Goal: Information Seeking & Learning: Learn about a topic

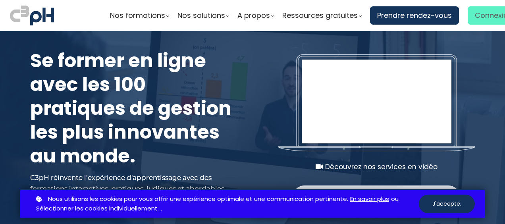
click at [477, 20] on span "Connexion" at bounding box center [494, 16] width 38 height 12
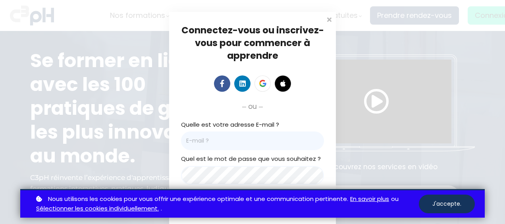
click at [263, 140] on input "email" at bounding box center [252, 140] width 143 height 19
type input "[EMAIL_ADDRESS][DOMAIN_NAME]"
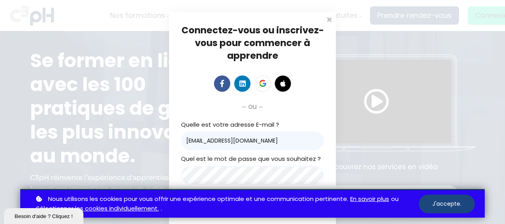
click at [453, 206] on button "J'accepte." at bounding box center [447, 204] width 56 height 19
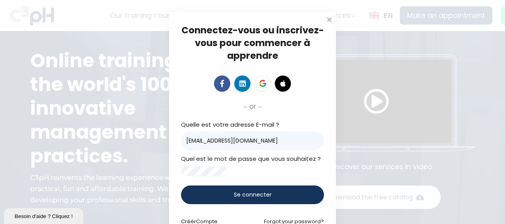
scroll to position [34, 0]
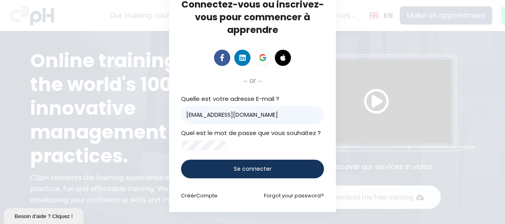
click at [257, 174] on div "Se connecter" at bounding box center [252, 169] width 143 height 19
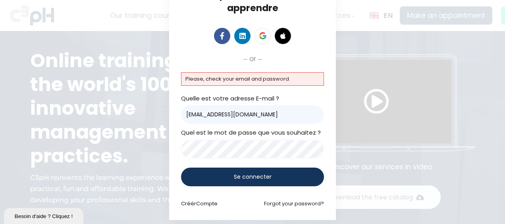
scroll to position [55, 0]
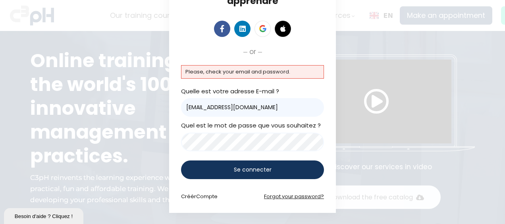
click at [286, 197] on link "Forgot your password?" at bounding box center [294, 197] width 60 height 8
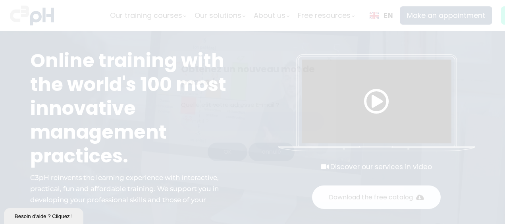
scroll to position [0, 0]
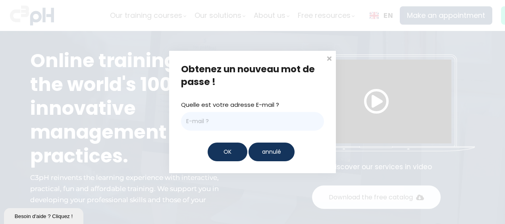
click at [296, 128] on input "email" at bounding box center [252, 121] width 143 height 19
type input "kpearse@groupebouchersports.com"
click at [225, 157] on div "OK" at bounding box center [228, 152] width 40 height 19
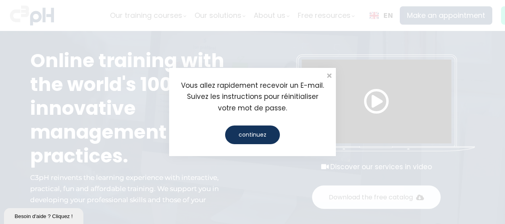
click at [246, 138] on div "continuez" at bounding box center [252, 135] width 55 height 19
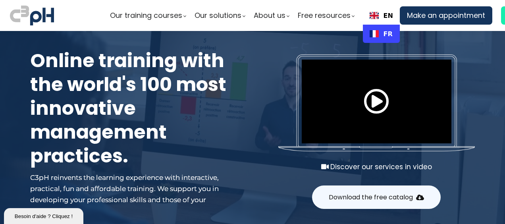
click at [379, 30] on link "FR" at bounding box center [381, 34] width 23 height 8
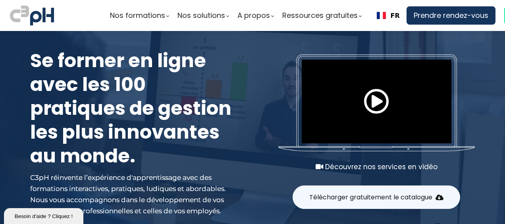
click at [499, 18] on ul "Nos formations Parcours gestionnaire Parcours employés Nos formations e-learnin…" at bounding box center [333, 15] width 446 height 18
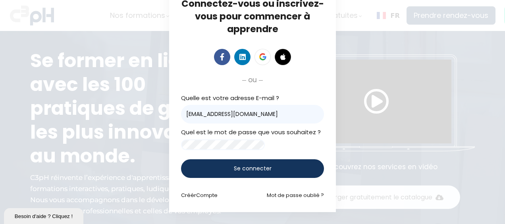
scroll to position [34, 0]
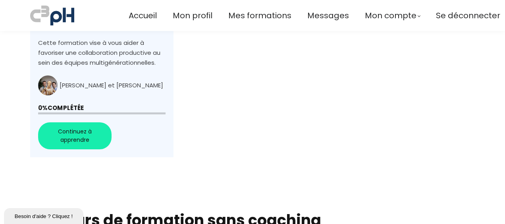
scroll to position [397, 0]
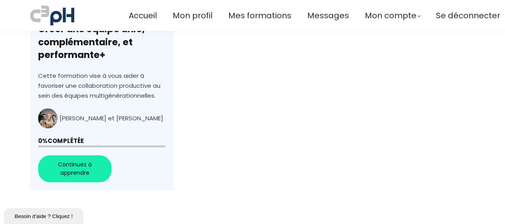
click at [78, 173] on link "+Générations au travail : Créer une équipe unie, complémentaire, et performante+" at bounding box center [101, 55] width 143 height 269
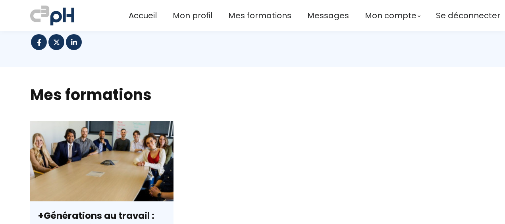
scroll to position [437, 0]
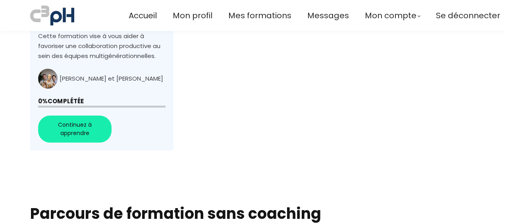
click at [68, 123] on link "+Générations au travail : Créer une équipe unie, complémentaire, et performante+" at bounding box center [101, 16] width 143 height 269
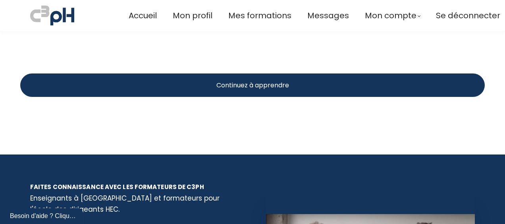
click at [245, 73] on div "Continuez à apprendre" at bounding box center [252, 84] width 465 height 23
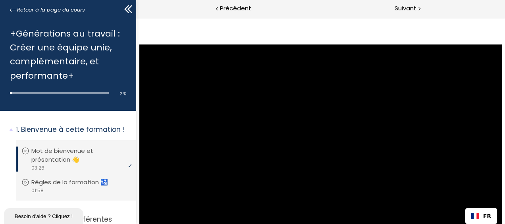
drag, startPoint x: 175, startPoint y: 213, endPoint x: 149, endPoint y: 218, distance: 25.8
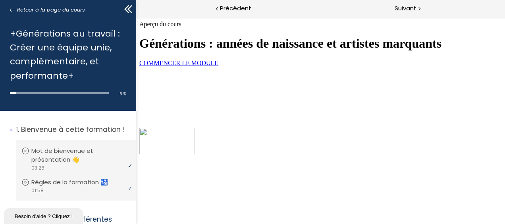
scroll to position [112, 0]
click at [218, 66] on span "COMMENCER LE MODULE" at bounding box center [178, 63] width 79 height 7
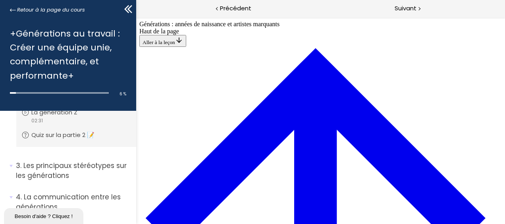
scroll to position [2528, 0]
click at [414, 11] on span "Suivant" at bounding box center [406, 9] width 22 height 10
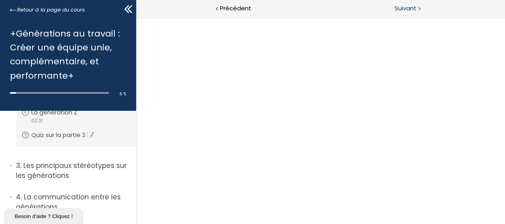
scroll to position [0, 0]
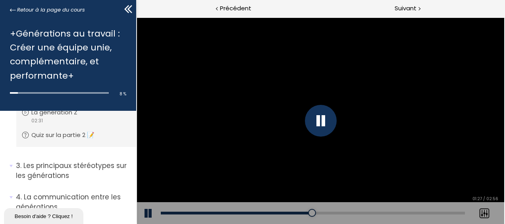
click at [325, 116] on div at bounding box center [321, 121] width 32 height 32
click at [149, 213] on button at bounding box center [149, 213] width 24 height 22
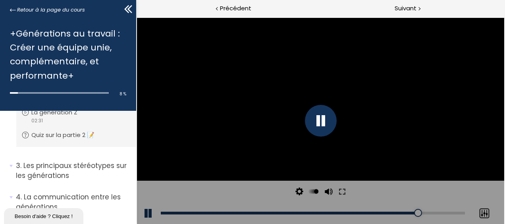
click at [483, 212] on div at bounding box center [485, 213] width 20 height 22
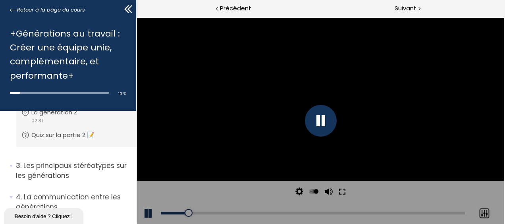
click at [340, 190] on button at bounding box center [342, 192] width 14 height 22
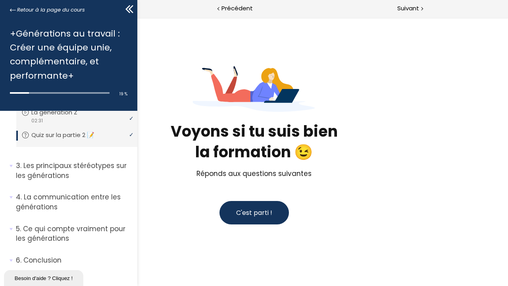
click at [272, 216] on button "C'est parti !" at bounding box center [255, 212] width 70 height 23
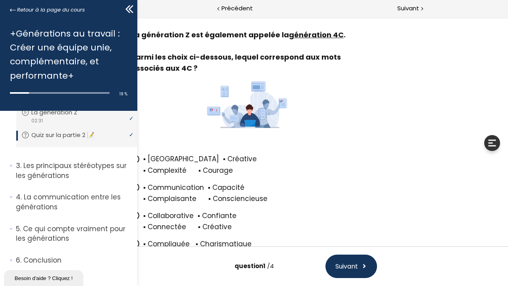
scroll to position [64, 0]
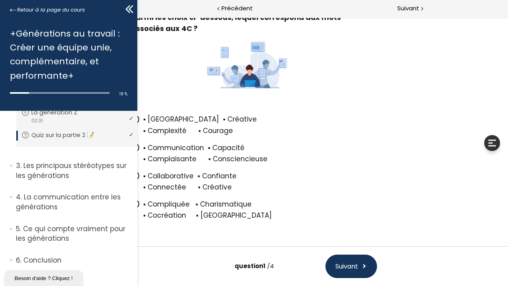
click at [211, 177] on span "▪ Collaborative ▪ Confiante ▪ Connectée ▪ Créative" at bounding box center [260, 181] width 234 height 21
click at [131, 178] on input "▪ Collaborative ▪ Confiante ▪ Connectée ▪ Créative" at bounding box center [131, 178] width 0 height 0
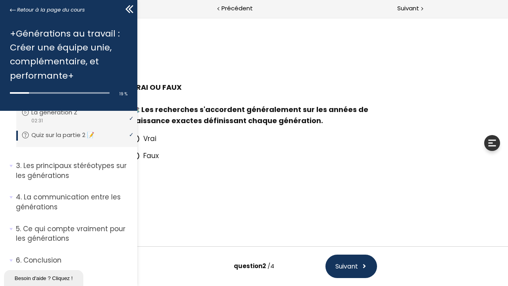
scroll to position [0, 0]
click at [155, 157] on span "Faux" at bounding box center [150, 156] width 15 height 10
click at [131, 158] on input "Faux" at bounding box center [131, 158] width 0 height 0
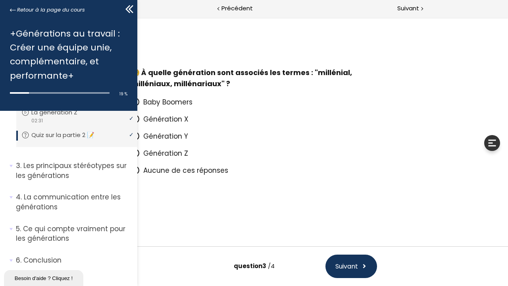
click at [174, 137] on span "Génération Y" at bounding box center [165, 136] width 45 height 10
click at [131, 139] on input "Génération Y" at bounding box center [131, 139] width 0 height 0
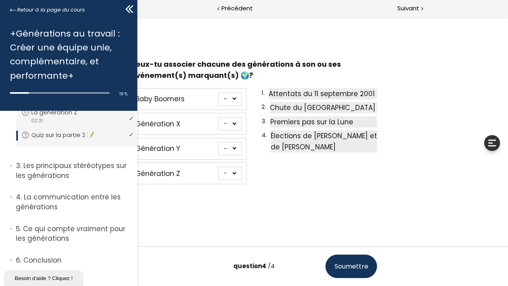
click at [229, 101] on select "- 1 2 3 4" at bounding box center [230, 99] width 24 height 13
click at [229, 100] on select "- 1 2 3 4" at bounding box center [230, 99] width 24 height 13
click at [230, 99] on select "- 1 2 3 4" at bounding box center [230, 99] width 24 height 13
select select "667aa744ca7f1"
click at [218, 93] on select "- 1 2 3 4" at bounding box center [230, 99] width 24 height 13
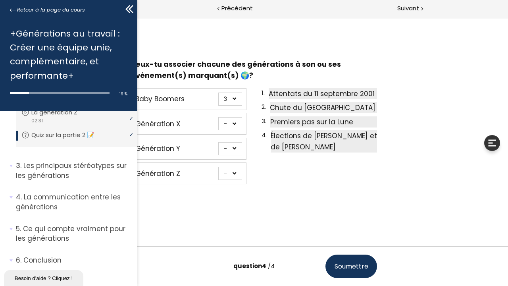
click at [228, 128] on select "- 1 2 3 4" at bounding box center [230, 123] width 24 height 13
select select "667aa744ca862"
click at [218, 118] on select "- 1 2 3 4" at bounding box center [230, 123] width 24 height 13
click at [230, 149] on select "- 1 2 3 4" at bounding box center [230, 148] width 24 height 13
select select "667aa744ca8ce"
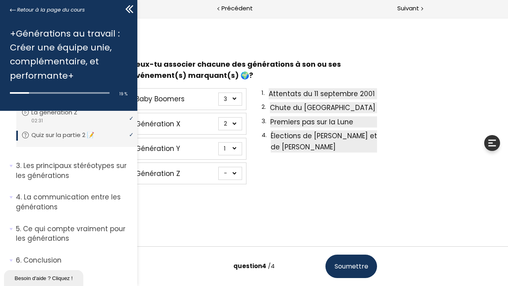
click at [218, 142] on select "- 1 2 3 4" at bounding box center [230, 148] width 24 height 13
click at [232, 162] on div "Baby Boomers - 1 2 3 4 Génération X - 1 2 3 4 Génération Y - 1 2 3 4 Génération…" at bounding box center [189, 136] width 116 height 102
click at [232, 173] on select "- 1 2 3 4" at bounding box center [230, 173] width 24 height 13
select select "667aa744ca949"
click at [218, 167] on select "- 1 2 3 4" at bounding box center [230, 173] width 24 height 13
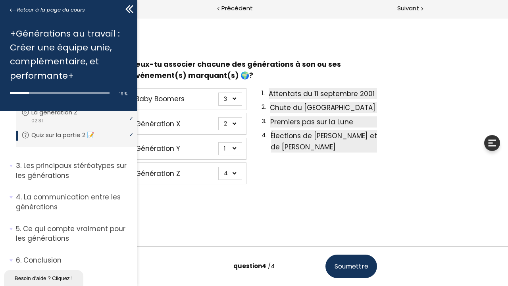
click at [351, 224] on button "Soumettre" at bounding box center [352, 266] width 52 height 23
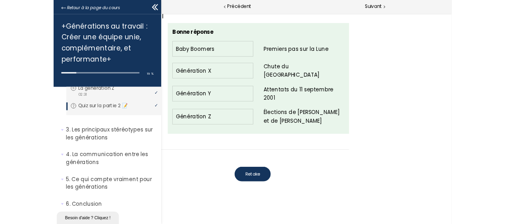
scroll to position [1010, 0]
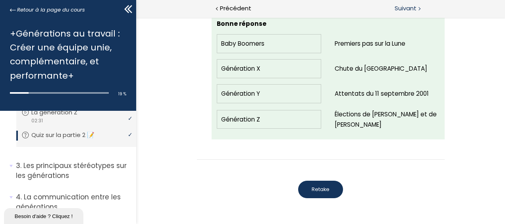
click at [413, 10] on span "Suivant" at bounding box center [406, 9] width 22 height 10
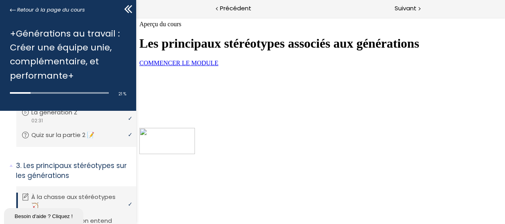
scroll to position [34, 0]
click at [218, 66] on span "COMMENCER LE MODULE" at bounding box center [178, 63] width 79 height 7
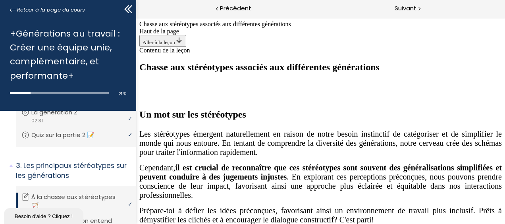
scroll to position [675, 0]
drag, startPoint x: 320, startPoint y: 77, endPoint x: 236, endPoint y: 183, distance: 135.4
drag, startPoint x: 325, startPoint y: 61, endPoint x: 414, endPoint y: 166, distance: 137.8
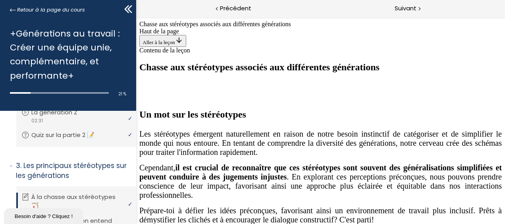
scroll to position [817, 0]
drag, startPoint x: 334, startPoint y: 60, endPoint x: 257, endPoint y: 244, distance: 199.8
drag, startPoint x: 329, startPoint y: 43, endPoint x: 412, endPoint y: 137, distance: 124.9
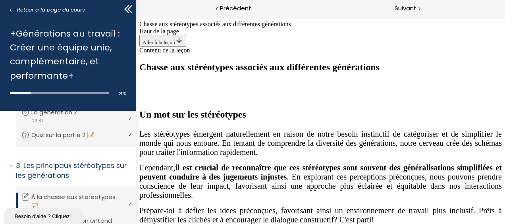
drag, startPoint x: 335, startPoint y: 61, endPoint x: 412, endPoint y: 244, distance: 199.2
drag, startPoint x: 333, startPoint y: 68, endPoint x: 425, endPoint y: 176, distance: 142.3
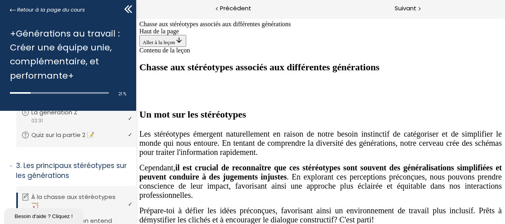
drag, startPoint x: 332, startPoint y: 25, endPoint x: 244, endPoint y: 223, distance: 216.9
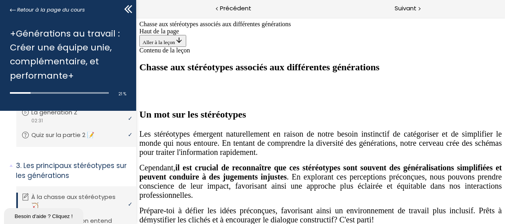
drag, startPoint x: 304, startPoint y: 102, endPoint x: 227, endPoint y: 180, distance: 110.1
drag, startPoint x: 324, startPoint y: 68, endPoint x: 237, endPoint y: 179, distance: 140.8
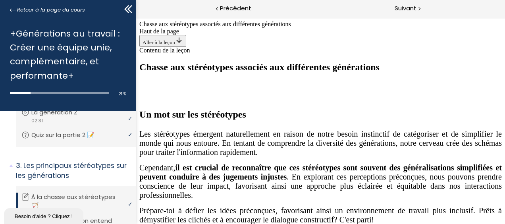
drag, startPoint x: 345, startPoint y: 74, endPoint x: 431, endPoint y: 244, distance: 190.8
drag, startPoint x: 323, startPoint y: 44, endPoint x: 236, endPoint y: 226, distance: 202.2
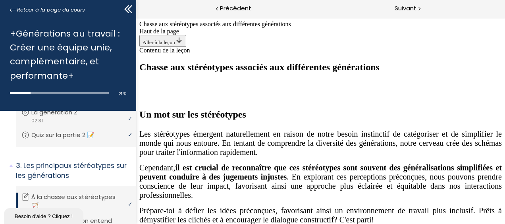
drag, startPoint x: 328, startPoint y: 44, endPoint x: 425, endPoint y: 145, distance: 140.2
drag, startPoint x: 309, startPoint y: 31, endPoint x: 224, endPoint y: 131, distance: 131.9
drag, startPoint x: 308, startPoint y: 37, endPoint x: 398, endPoint y: 244, distance: 225.8
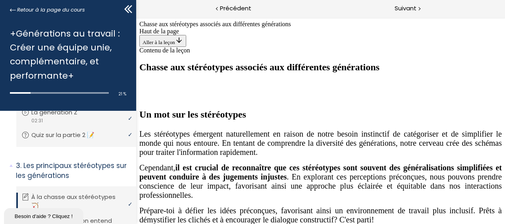
drag, startPoint x: 324, startPoint y: 39, endPoint x: 234, endPoint y: 240, distance: 220.3
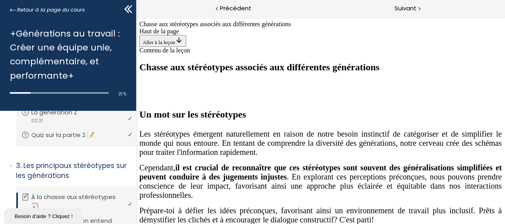
drag, startPoint x: 334, startPoint y: 26, endPoint x: 249, endPoint y: 226, distance: 216.8
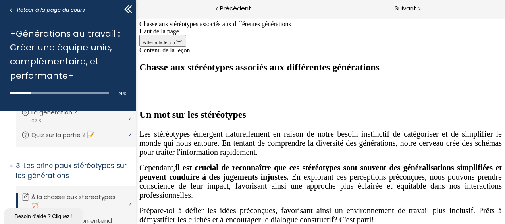
drag, startPoint x: 329, startPoint y: 61, endPoint x: 242, endPoint y: 244, distance: 202.9
drag, startPoint x: 325, startPoint y: 24, endPoint x: 424, endPoint y: 228, distance: 226.9
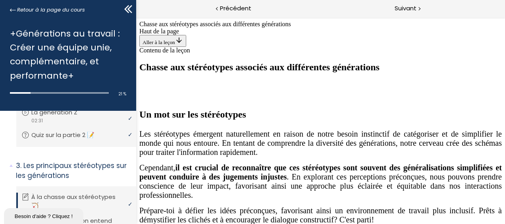
scroll to position [707, 0]
drag, startPoint x: 317, startPoint y: 42, endPoint x: 226, endPoint y: 244, distance: 222.4
drag, startPoint x: 331, startPoint y: 56, endPoint x: 419, endPoint y: 243, distance: 207.4
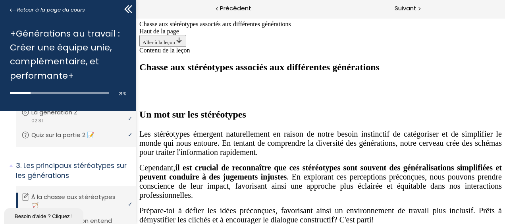
drag, startPoint x: 350, startPoint y: 31, endPoint x: 257, endPoint y: 138, distance: 141.3
drag, startPoint x: 325, startPoint y: 32, endPoint x: 410, endPoint y: 235, distance: 220.4
drag, startPoint x: 300, startPoint y: 35, endPoint x: 388, endPoint y: 141, distance: 137.3
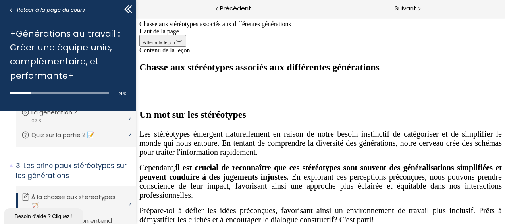
drag, startPoint x: 328, startPoint y: 33, endPoint x: 240, endPoint y: 137, distance: 136.7
drag, startPoint x: 323, startPoint y: 31, endPoint x: 412, endPoint y: 136, distance: 137.0
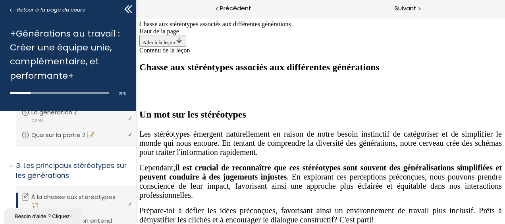
drag, startPoint x: 327, startPoint y: 43, endPoint x: 237, endPoint y: 240, distance: 216.7
drag, startPoint x: 307, startPoint y: 53, endPoint x: 218, endPoint y: 157, distance: 136.4
drag, startPoint x: 304, startPoint y: 43, endPoint x: 398, endPoint y: 244, distance: 222.3
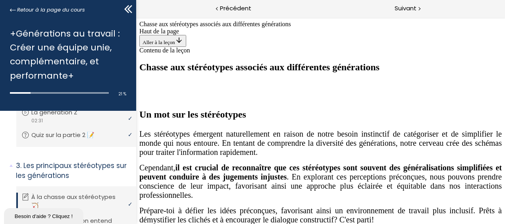
drag, startPoint x: 330, startPoint y: 28, endPoint x: 421, endPoint y: 137, distance: 141.6
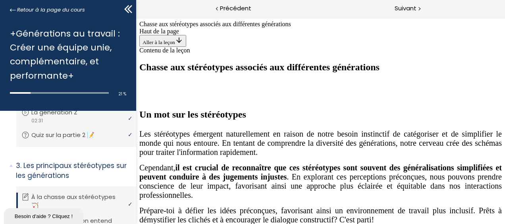
drag, startPoint x: 329, startPoint y: 23, endPoint x: 239, endPoint y: 224, distance: 221.2
drag, startPoint x: 318, startPoint y: 60, endPoint x: 224, endPoint y: 167, distance: 141.6
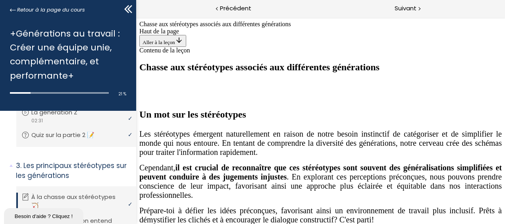
drag, startPoint x: 304, startPoint y: 68, endPoint x: 392, endPoint y: 177, distance: 139.8
drag, startPoint x: 333, startPoint y: 68, endPoint x: 243, endPoint y: 173, distance: 138.7
drag, startPoint x: 306, startPoint y: 66, endPoint x: 399, endPoint y: 174, distance: 142.8
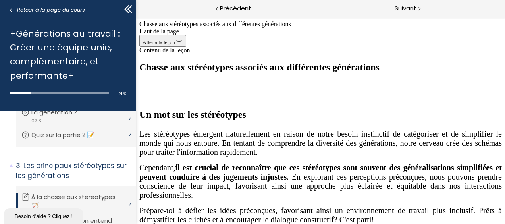
drag, startPoint x: 344, startPoint y: 25, endPoint x: 255, endPoint y: 223, distance: 217.1
drag, startPoint x: 332, startPoint y: 25, endPoint x: 417, endPoint y: 227, distance: 219.7
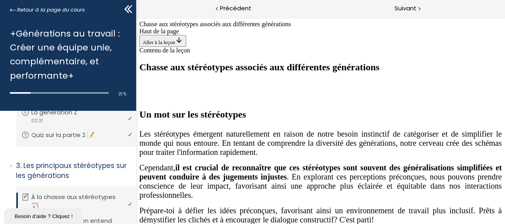
drag, startPoint x: 315, startPoint y: 41, endPoint x: 226, endPoint y: 150, distance: 140.8
drag, startPoint x: 357, startPoint y: 29, endPoint x: 269, endPoint y: 225, distance: 215.3
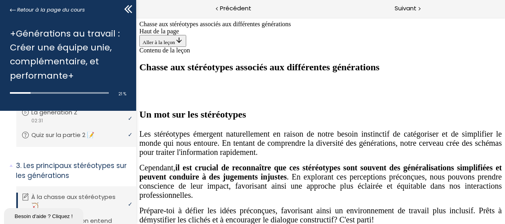
drag, startPoint x: 326, startPoint y: 34, endPoint x: 413, endPoint y: 233, distance: 216.7
drag, startPoint x: 336, startPoint y: 31, endPoint x: 421, endPoint y: 231, distance: 217.1
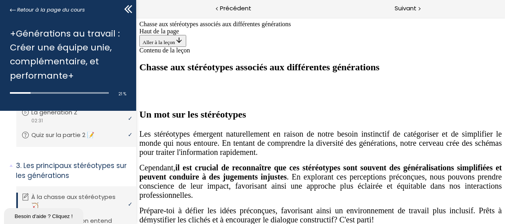
drag, startPoint x: 320, startPoint y: 30, endPoint x: 407, endPoint y: 134, distance: 135.7
click at [410, 7] on span "Suivant" at bounding box center [406, 9] width 22 height 10
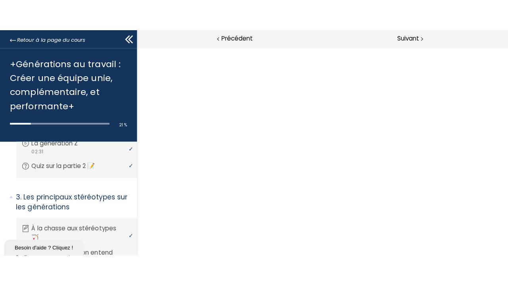
scroll to position [0, 0]
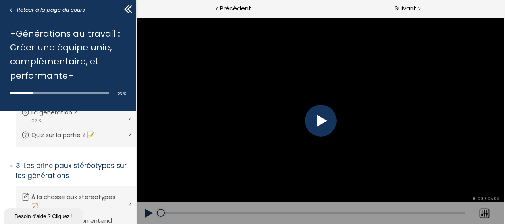
click at [327, 120] on div at bounding box center [321, 121] width 32 height 32
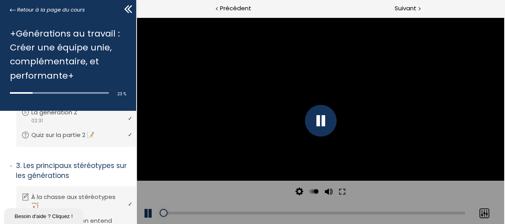
click at [486, 213] on div at bounding box center [485, 213] width 20 height 22
click at [342, 191] on button at bounding box center [342, 192] width 14 height 22
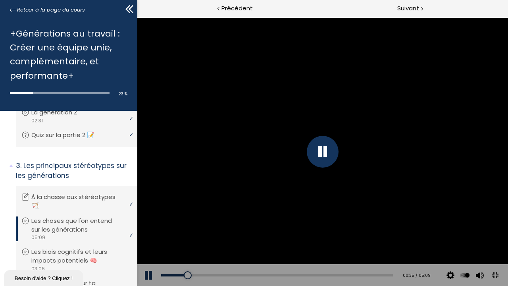
click at [338, 153] on div at bounding box center [323, 152] width 32 height 32
click at [388, 153] on div at bounding box center [322, 151] width 371 height 269
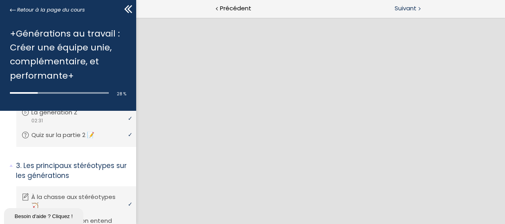
click at [412, 9] on span "Suivant" at bounding box center [406, 9] width 22 height 10
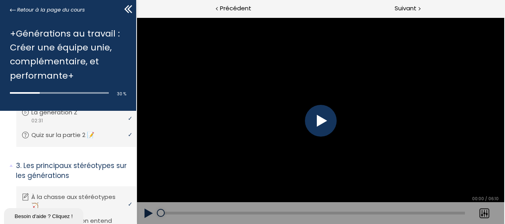
click at [317, 118] on div at bounding box center [321, 121] width 32 height 32
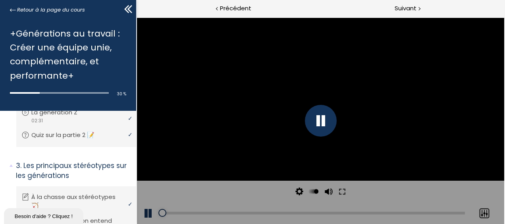
click at [484, 211] on div "Click for sound @keyframes VOLUME_SMALL_WAVE_FLASH { 0% { opacity: 0; } 33% { o…" at bounding box center [320, 120] width 367 height 207
click at [486, 207] on div at bounding box center [485, 213] width 20 height 22
click at [338, 191] on button at bounding box center [342, 192] width 14 height 22
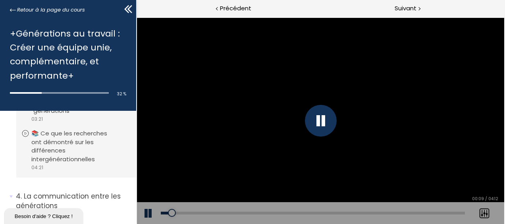
scroll to position [612, 0]
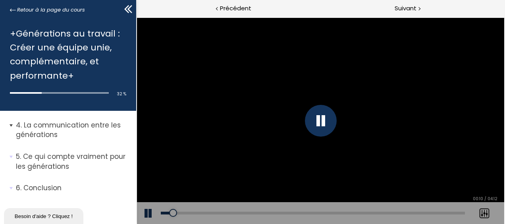
click at [61, 132] on p "La communication entre les générations" at bounding box center [73, 129] width 114 height 19
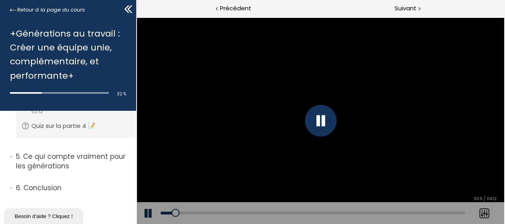
scroll to position [937, 0]
click at [56, 155] on p "Ce qui compte vraiment pour les générations" at bounding box center [73, 161] width 114 height 19
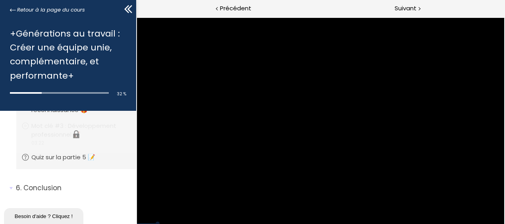
scroll to position [1220, 0]
click at [58, 184] on p "Conclusion" at bounding box center [73, 188] width 114 height 10
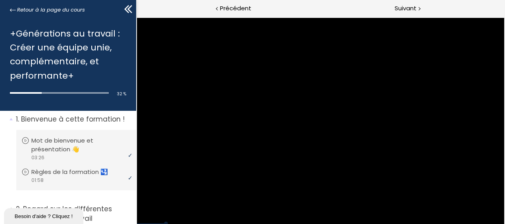
scroll to position [0, 0]
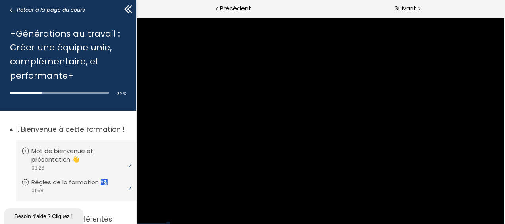
click at [68, 128] on p "Bienvenue à cette formation !" at bounding box center [73, 130] width 114 height 10
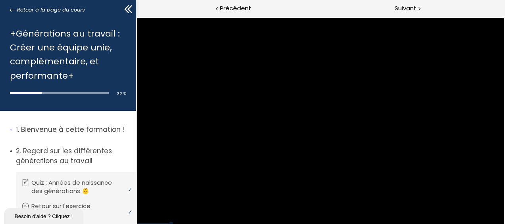
click at [63, 154] on p "Regard sur les différentes générations au travail" at bounding box center [73, 155] width 114 height 19
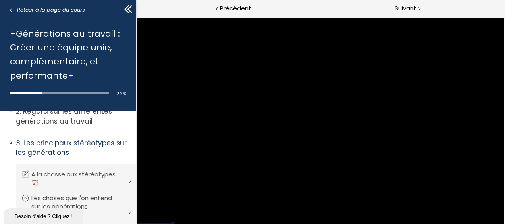
click at [62, 147] on p "Les principaux stéréotypes sur les générations" at bounding box center [73, 147] width 114 height 19
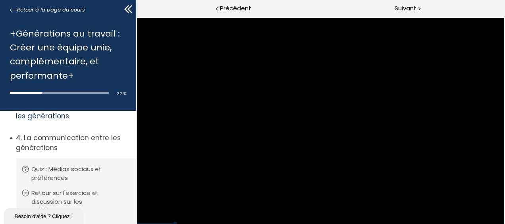
scroll to position [79, 0]
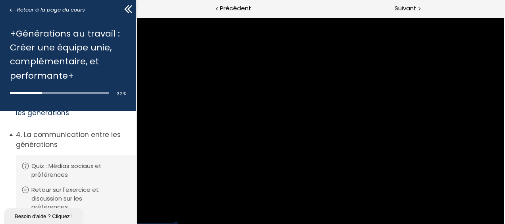
click at [55, 141] on p "La communication entre les générations" at bounding box center [73, 139] width 114 height 19
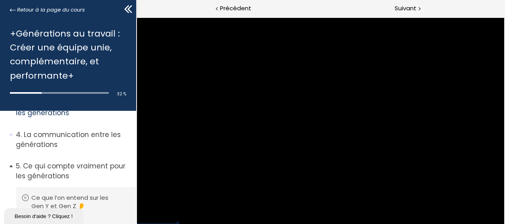
click at [65, 168] on p "Ce qui compte vraiment pour les générations" at bounding box center [73, 170] width 114 height 19
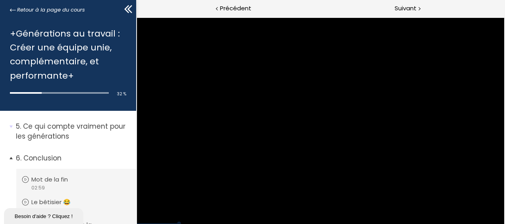
click at [60, 158] on p "Conclusion" at bounding box center [73, 158] width 114 height 10
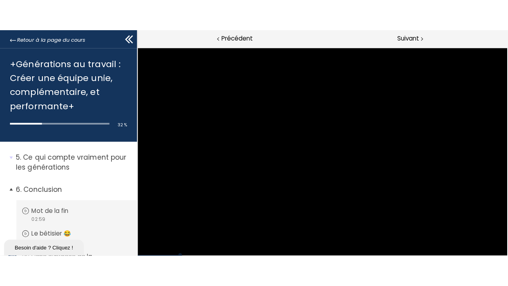
scroll to position [89, 0]
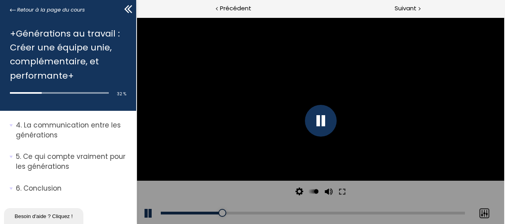
click at [488, 212] on div at bounding box center [485, 213] width 20 height 22
click at [486, 213] on div at bounding box center [485, 213] width 20 height 22
click at [342, 189] on button at bounding box center [342, 192] width 14 height 22
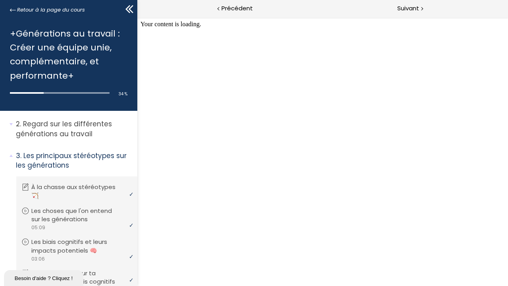
scroll to position [0, 0]
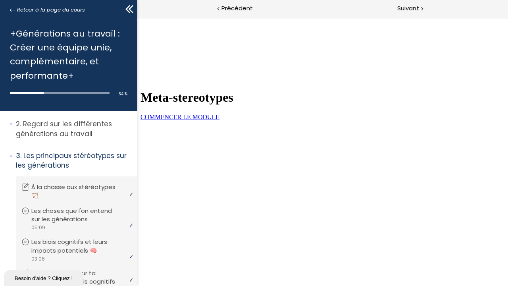
click at [219, 120] on link "COMMENCER LE MODULE" at bounding box center [179, 117] width 79 height 7
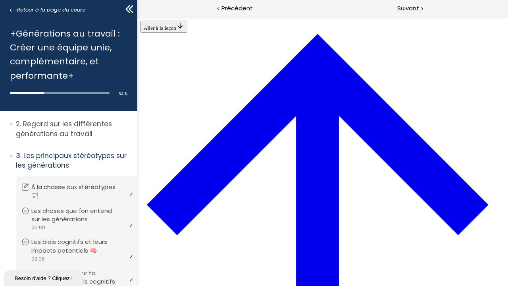
scroll to position [1339, 0]
drag, startPoint x: 281, startPoint y: 89, endPoint x: 462, endPoint y: 94, distance: 181.2
drag, startPoint x: 462, startPoint y: 94, endPoint x: 439, endPoint y: 98, distance: 23.7
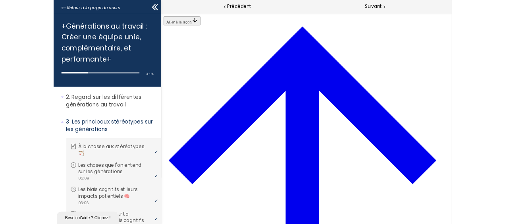
scroll to position [1533, 0]
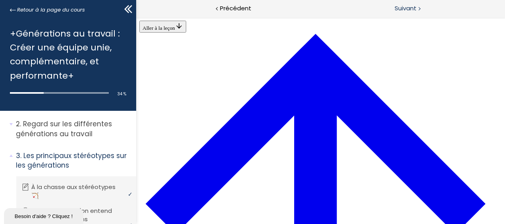
click at [416, 3] on div "Suivant" at bounding box center [413, 9] width 184 height 18
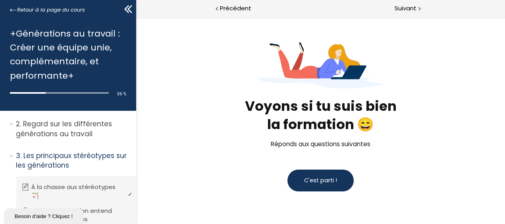
scroll to position [40, 0]
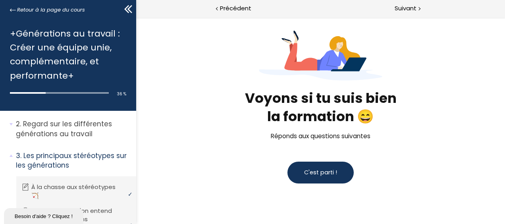
click at [328, 176] on span "C'est parti !" at bounding box center [320, 172] width 33 height 8
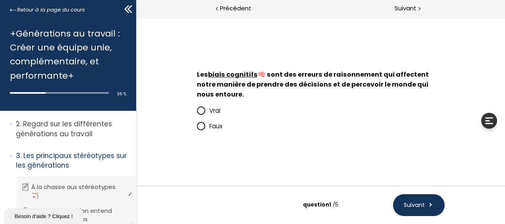
click at [203, 110] on icon at bounding box center [201, 110] width 5 height 5
click at [197, 113] on input "Vrai" at bounding box center [197, 113] width 0 height 0
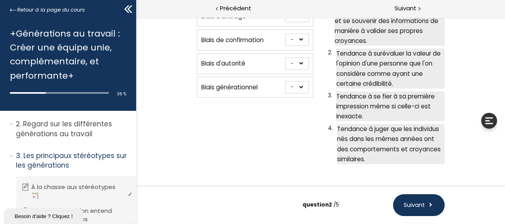
scroll to position [66, 0]
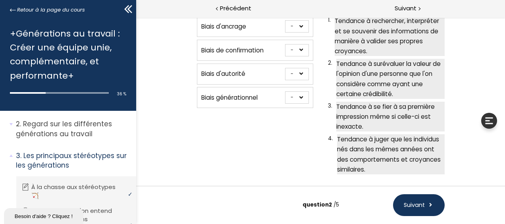
click at [297, 26] on select "- 1 2 3 4" at bounding box center [297, 26] width 24 height 12
select select "667aa74778345"
click at [285, 20] on select "- 1 2 3 4" at bounding box center [297, 26] width 24 height 12
click at [294, 50] on select "- 1 2 3 4" at bounding box center [297, 50] width 24 height 12
click at [285, 44] on select "- 1 2 3 4" at bounding box center [297, 50] width 24 height 12
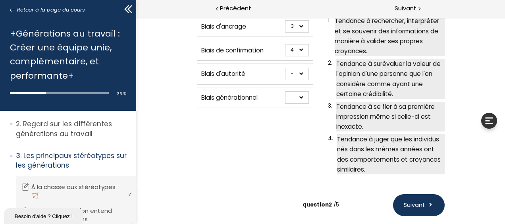
click at [300, 50] on select "- 1 2 3 4" at bounding box center [297, 50] width 24 height 12
select select "667aa74778384"
click at [285, 44] on select "- 1 2 3 4" at bounding box center [297, 50] width 24 height 12
click at [296, 72] on select "- 1 2 3 4" at bounding box center [297, 74] width 24 height 12
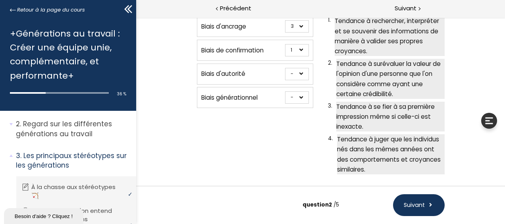
click at [299, 94] on select "- 1 2 3 4" at bounding box center [297, 97] width 24 height 12
select select "667aa747783c5"
click at [285, 91] on select "- 1 2 3 4" at bounding box center [297, 97] width 24 height 12
click at [300, 72] on select "- 1 2 3 4" at bounding box center [297, 74] width 24 height 12
select select "667aa74778402"
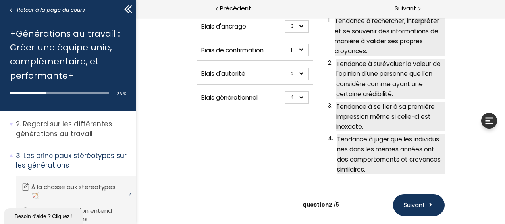
click at [285, 68] on select "- 1 2 3 4" at bounding box center [297, 74] width 24 height 12
click at [299, 128] on div "Biais d'ancrage - 1 2 3 4 Biais de confirmation - 1 2 3 4 Biais d'autorité - 1 …" at bounding box center [255, 96] width 116 height 164
click at [426, 203] on button "Suivant" at bounding box center [419, 205] width 52 height 22
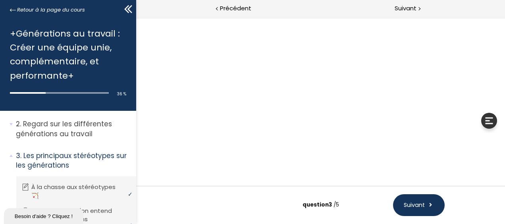
scroll to position [0, 0]
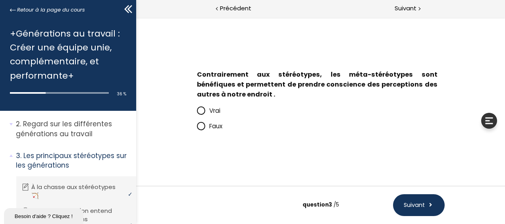
click at [214, 109] on span "Vrai" at bounding box center [214, 110] width 11 height 8
click at [197, 113] on input "Vrai" at bounding box center [197, 113] width 0 height 0
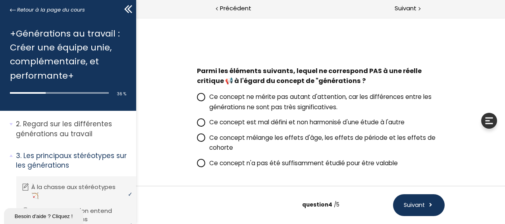
scroll to position [33, 0]
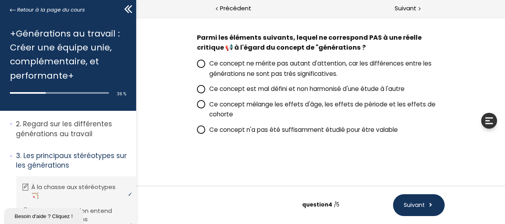
click at [250, 130] on span "Ce concept n'a pas été suffisamment étudié pour être valable" at bounding box center [303, 130] width 189 height 8
click at [197, 132] on input "Ce concept n'a pas été suffisamment étudié pour être valable" at bounding box center [197, 132] width 0 height 0
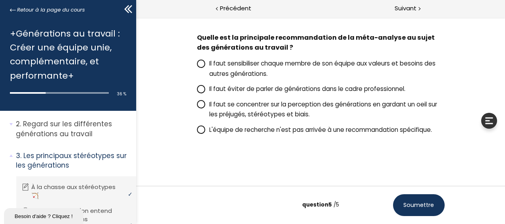
click at [240, 87] on span "Il faut éviter de parler de générations dans le cadre professionnel." at bounding box center [307, 89] width 196 height 8
click at [197, 91] on input "Il faut éviter de parler de générations dans le cadre professionnel." at bounding box center [197, 91] width 0 height 0
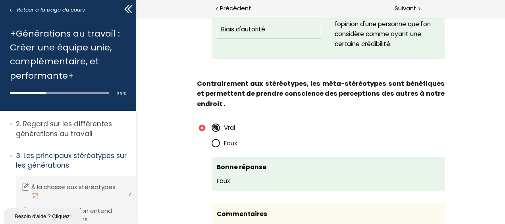
scroll to position [755, 0]
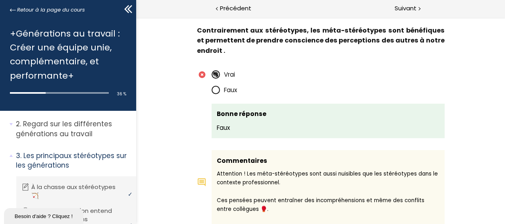
click at [213, 89] on icon at bounding box center [216, 90] width 7 height 7
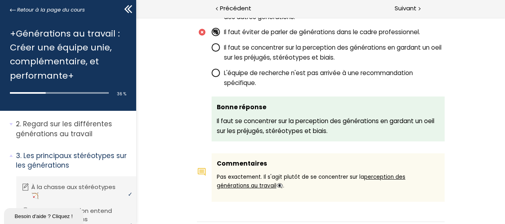
scroll to position [1231, 0]
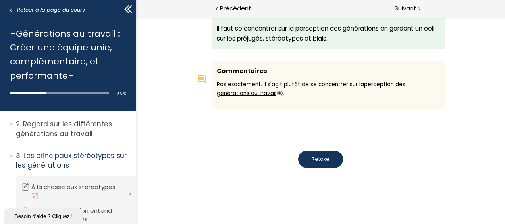
click at [313, 157] on span "Retake" at bounding box center [321, 159] width 18 height 7
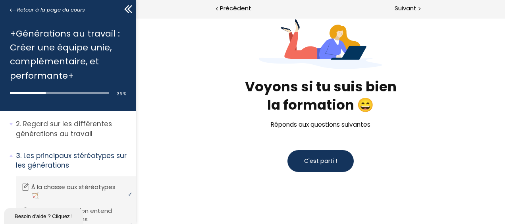
scroll to position [44, 0]
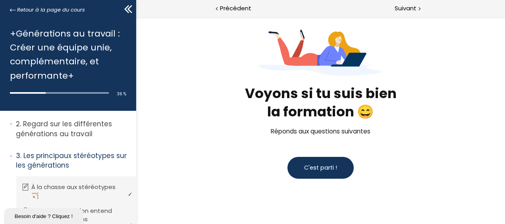
click at [314, 166] on span "C'est parti !" at bounding box center [320, 168] width 33 height 8
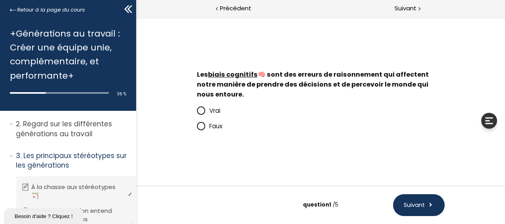
click at [211, 108] on span "Vrai" at bounding box center [214, 110] width 11 height 8
click at [197, 113] on input "Vrai" at bounding box center [197, 113] width 0 height 0
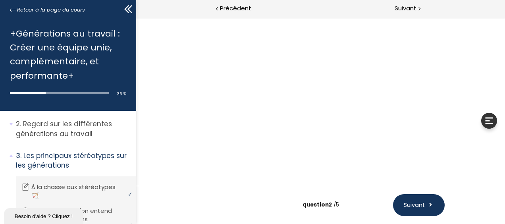
scroll to position [44, 0]
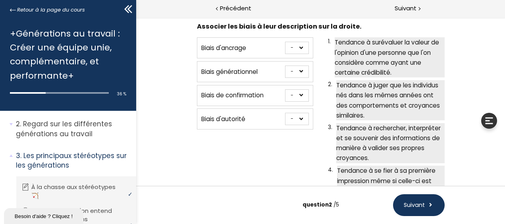
click at [302, 70] on select "- 1 2 3 4" at bounding box center [297, 72] width 24 height 12
select select "667aa747783c5"
click at [285, 66] on select "- 1 2 3 4" at bounding box center [297, 72] width 24 height 12
click at [297, 48] on select "- 1 2 3 4" at bounding box center [297, 48] width 24 height 12
select select "667aa74778345"
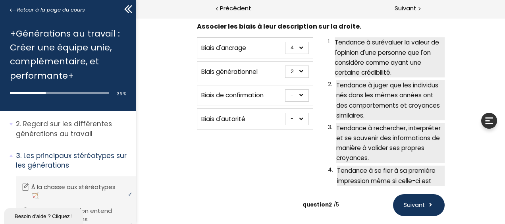
click at [285, 42] on select "- 1 2 3 4" at bounding box center [297, 48] width 24 height 12
click at [300, 92] on select "- 1 2 3 4" at bounding box center [297, 95] width 24 height 12
click at [261, 95] on span "Biais de confirmation" at bounding box center [232, 95] width 62 height 8
click at [290, 117] on select "- 1 2 3 4" at bounding box center [297, 119] width 24 height 12
select select "667aa74778402"
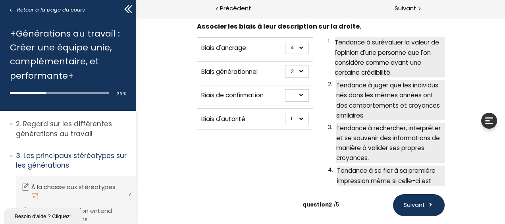
click at [285, 113] on select "- 1 2 3 4" at bounding box center [297, 119] width 24 height 12
click at [288, 95] on select "- 1 2 3 4" at bounding box center [297, 95] width 24 height 12
select select "667aa74778384"
click at [285, 89] on select "- 1 2 3 4" at bounding box center [297, 95] width 24 height 12
click at [416, 204] on span "Suivant" at bounding box center [414, 205] width 21 height 8
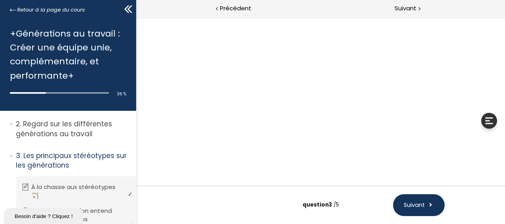
scroll to position [0, 0]
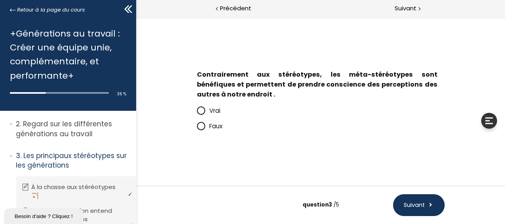
click at [212, 125] on span "Faux" at bounding box center [215, 126] width 13 height 8
click at [197, 128] on input "Faux" at bounding box center [197, 128] width 0 height 0
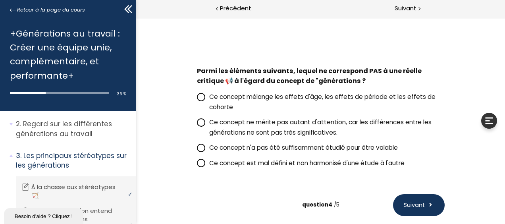
scroll to position [33, 0]
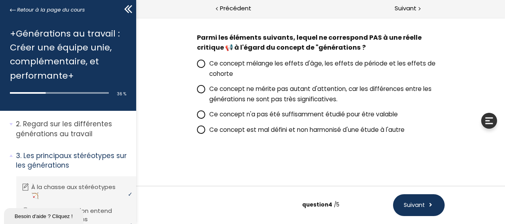
click at [213, 112] on span "Ce concept n'a pas été suffisamment étudié pour être valable" at bounding box center [303, 114] width 189 height 8
click at [197, 116] on input "Ce concept n'a pas été suffisamment étudié pour être valable" at bounding box center [197, 116] width 0 height 0
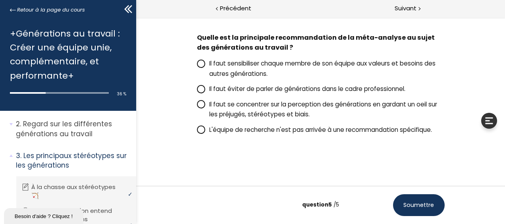
click at [263, 106] on span "Il faut se concentrer sur la perception des générations en gardant un oeil sur …" at bounding box center [323, 109] width 228 height 18
click at [197, 106] on input "Il faut se concentrer sur la perception des générations en gardant un oeil sur …" at bounding box center [197, 106] width 0 height 0
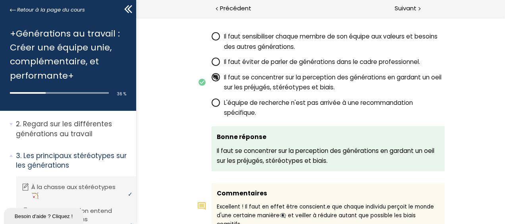
scroll to position [1111, 0]
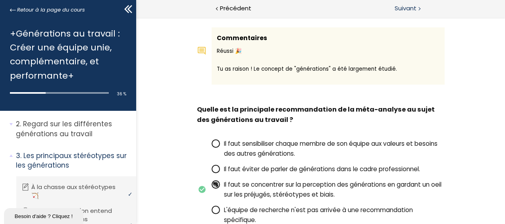
click at [411, 9] on span "Suivant" at bounding box center [406, 9] width 22 height 10
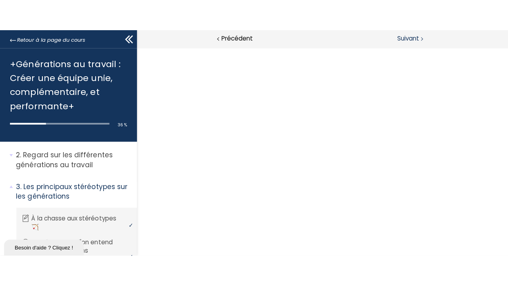
scroll to position [0, 0]
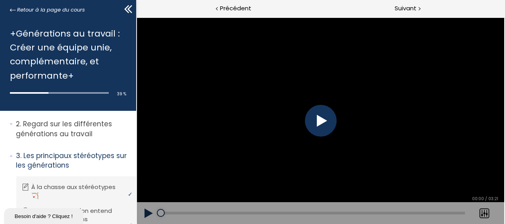
click at [313, 120] on div at bounding box center [321, 121] width 32 height 32
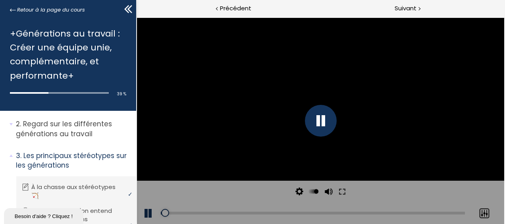
click at [485, 208] on div at bounding box center [485, 213] width 20 height 22
click at [485, 215] on div at bounding box center [485, 213] width 20 height 22
click at [483, 207] on div at bounding box center [485, 213] width 20 height 22
click at [481, 213] on div at bounding box center [485, 213] width 20 height 22
click at [342, 191] on button at bounding box center [342, 192] width 14 height 22
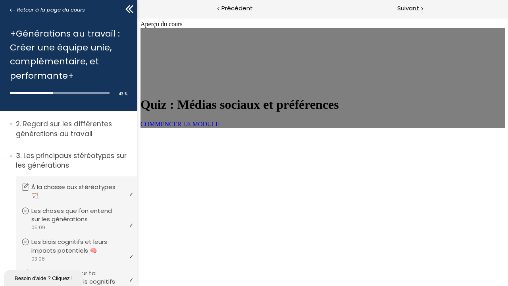
click at [219, 128] on span "COMMENCER LE MODULE" at bounding box center [179, 124] width 79 height 7
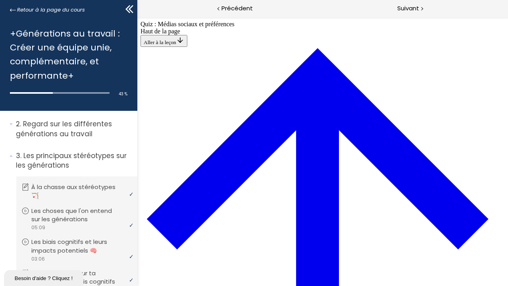
scroll to position [306, 0]
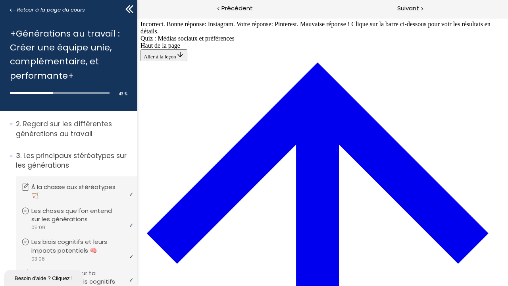
scroll to position [783, 0]
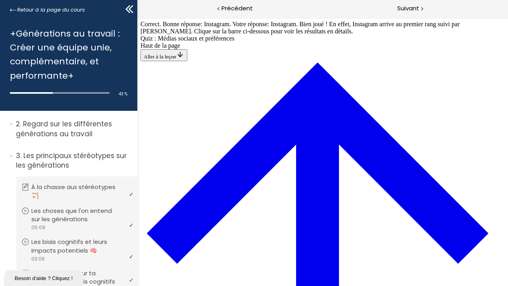
scroll to position [986, 0]
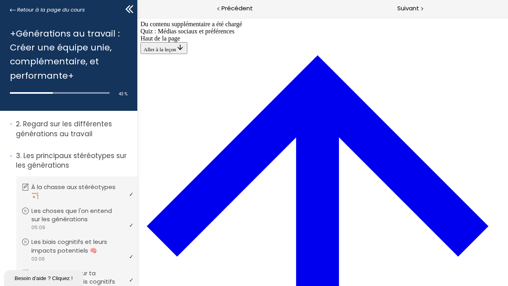
scroll to position [1268, 0]
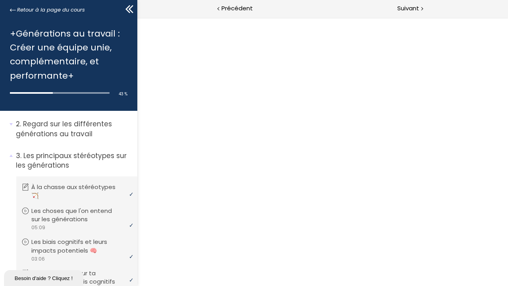
click at [433, 126] on button "Dézoomer l'image" at bounding box center [322, 151] width 371 height 269
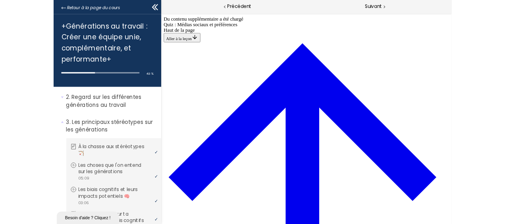
scroll to position [1381, 0]
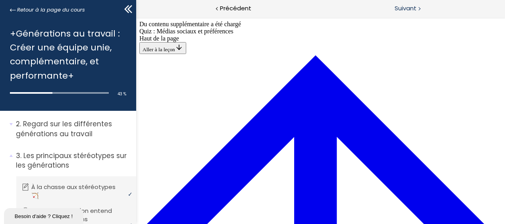
click at [400, 13] on span "Suivant" at bounding box center [406, 9] width 22 height 10
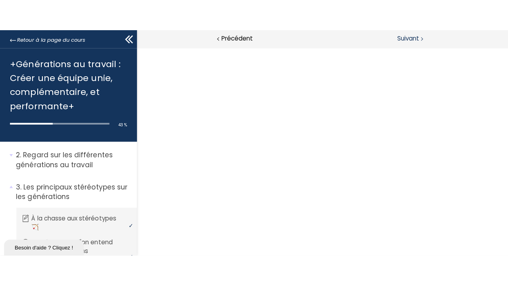
scroll to position [0, 0]
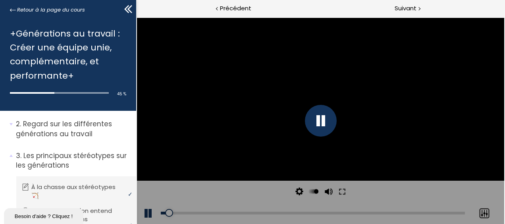
click at [485, 212] on div at bounding box center [485, 213] width 20 height 22
click at [482, 209] on div at bounding box center [485, 213] width 20 height 22
click at [480, 208] on div at bounding box center [485, 213] width 20 height 22
click at [483, 212] on div at bounding box center [485, 213] width 20 height 22
click at [477, 217] on div at bounding box center [485, 213] width 20 height 22
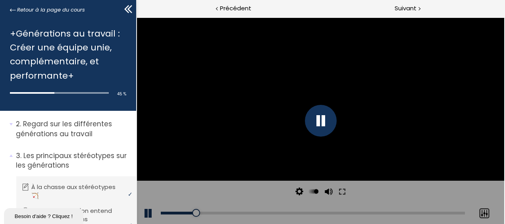
click at [490, 212] on div at bounding box center [485, 213] width 20 height 22
click at [485, 212] on div at bounding box center [485, 213] width 20 height 22
click at [481, 213] on div at bounding box center [485, 213] width 20 height 22
click at [485, 213] on div at bounding box center [485, 213] width 20 height 22
click at [481, 213] on div at bounding box center [485, 213] width 20 height 22
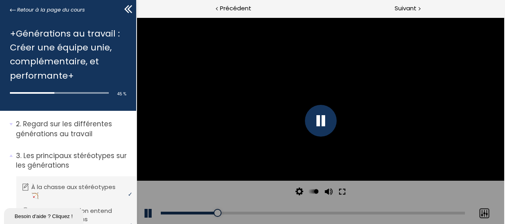
click at [344, 190] on button at bounding box center [342, 192] width 14 height 22
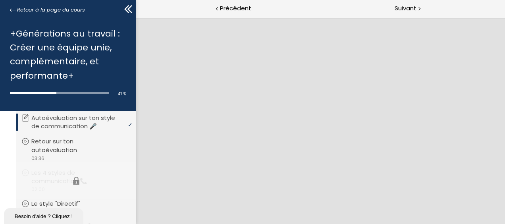
scroll to position [464, 0]
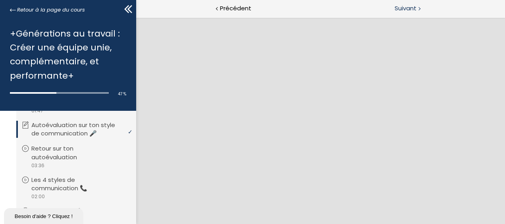
click at [415, 10] on span "Suivant" at bounding box center [406, 9] width 22 height 10
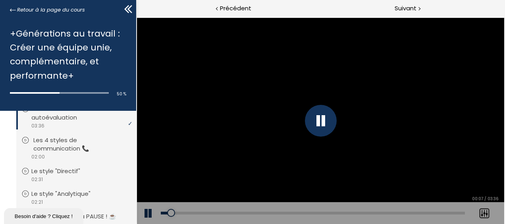
scroll to position [543, 0]
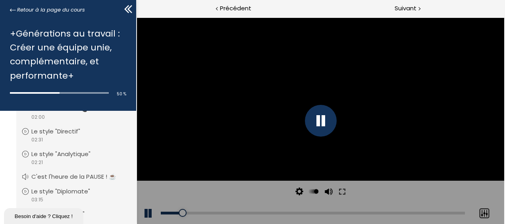
click at [484, 211] on div at bounding box center [485, 213] width 20 height 22
drag, startPoint x: 487, startPoint y: 212, endPoint x: 473, endPoint y: 201, distance: 17.6
click at [485, 212] on div at bounding box center [485, 213] width 20 height 22
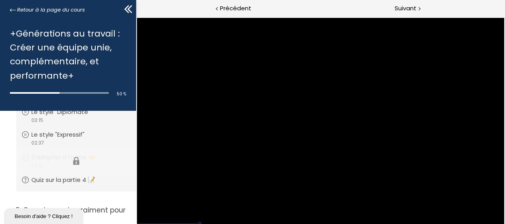
scroll to position [583, 0]
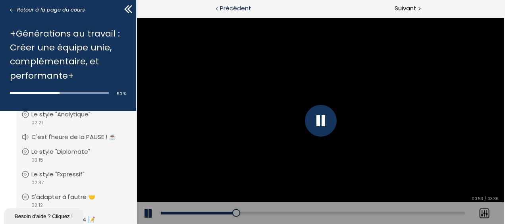
drag, startPoint x: 274, startPoint y: 95, endPoint x: 320, endPoint y: 15, distance: 92.2
click at [320, 15] on div "Précédent" at bounding box center [228, 9] width 184 height 18
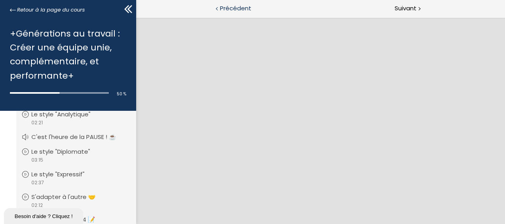
click at [271, 8] on div "Précédent" at bounding box center [228, 9] width 184 height 18
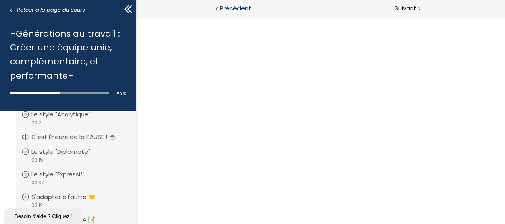
scroll to position [0, 0]
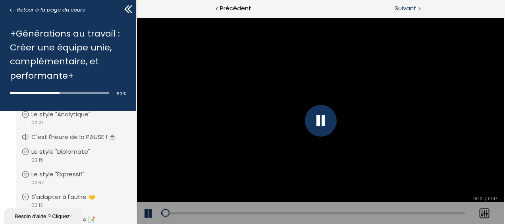
click at [398, 6] on span "Suivant" at bounding box center [406, 9] width 22 height 10
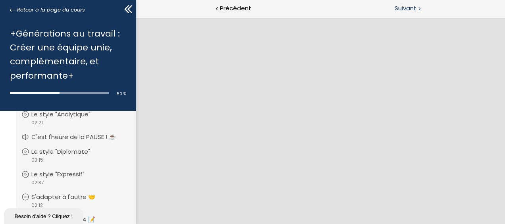
click at [398, 10] on span "Suivant" at bounding box center [406, 9] width 22 height 10
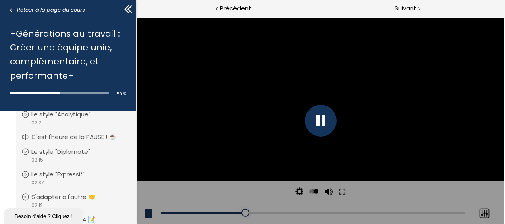
click at [487, 211] on div at bounding box center [485, 213] width 20 height 22
click at [488, 213] on div at bounding box center [485, 213] width 20 height 22
click at [483, 209] on div at bounding box center [485, 213] width 20 height 22
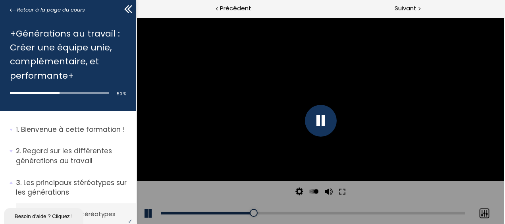
scroll to position [583, 0]
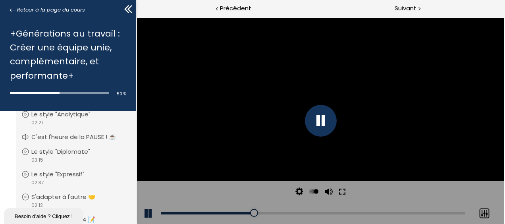
click at [345, 190] on button at bounding box center [342, 192] width 14 height 22
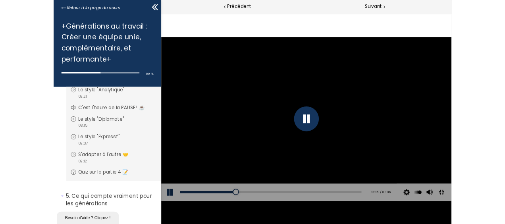
scroll to position [575, 0]
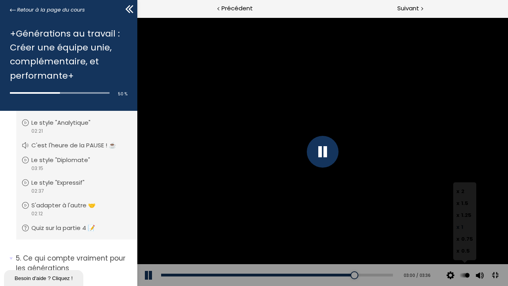
click at [476, 224] on div "x 2 x 1.5 x 1.25 x 1 x 0.75 x 0.5" at bounding box center [464, 221] width 23 height 78
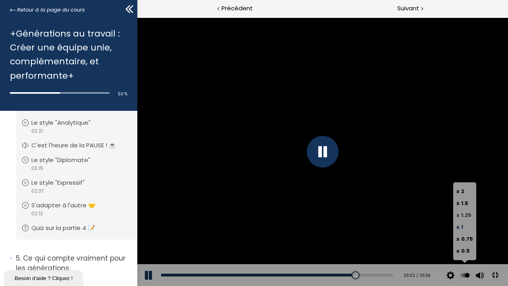
click at [472, 219] on span "1.25" at bounding box center [466, 215] width 10 height 8
click at [137, 17] on input "x 1.25" at bounding box center [137, 17] width 0 height 0
click at [471, 224] on button at bounding box center [465, 275] width 12 height 22
click at [470, 224] on span "x 0.5" at bounding box center [463, 251] width 14 height 8
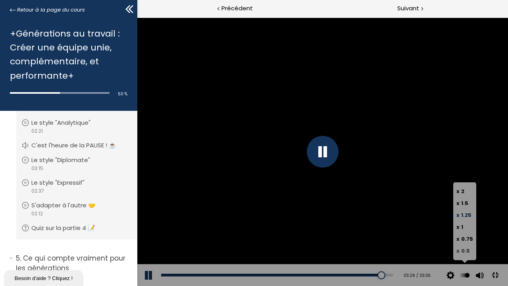
click at [137, 17] on input "x 0.5" at bounding box center [137, 17] width 0 height 0
click at [471, 224] on button at bounding box center [465, 275] width 12 height 22
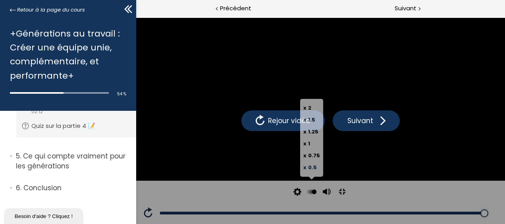
scroll to position [702, 0]
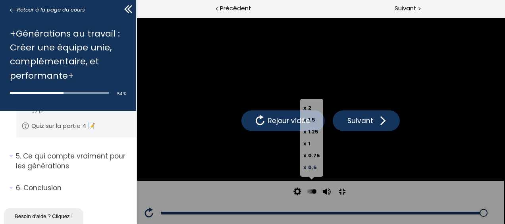
click at [66, 161] on p "Ce qui compte vraiment pour les générations" at bounding box center [73, 160] width 114 height 19
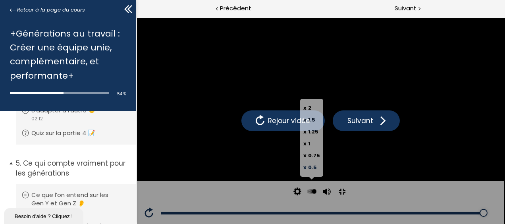
scroll to position [668, 0]
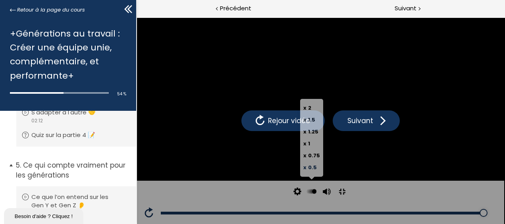
click at [66, 180] on p "Ce qui compte vraiment pour les générations" at bounding box center [73, 169] width 114 height 19
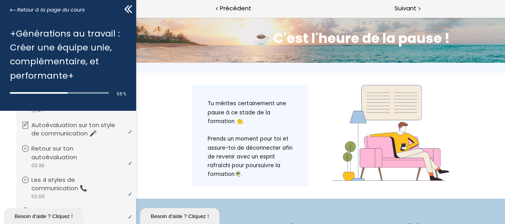
scroll to position [0, 0]
